Goal: Information Seeking & Learning: Learn about a topic

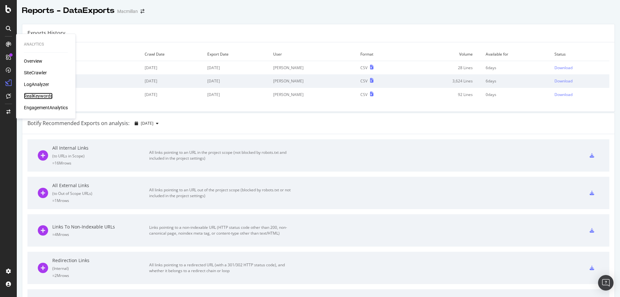
click at [39, 94] on div "RealKeywords" at bounding box center [38, 96] width 29 height 6
